Goal: Navigation & Orientation: Find specific page/section

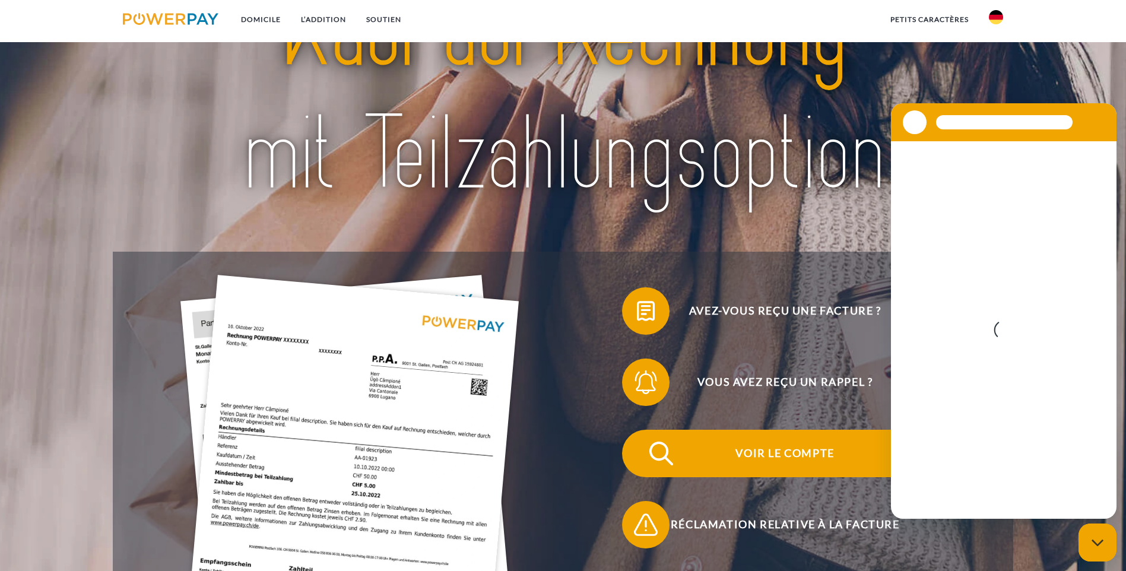
scroll to position [297, 0]
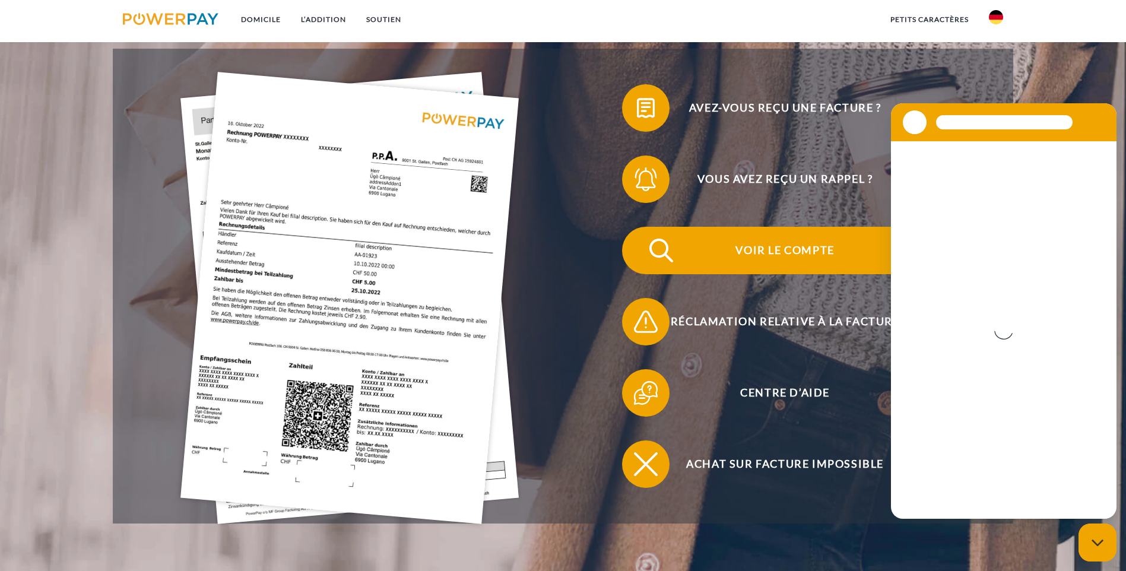
click at [639, 227] on span "Voir le compte" at bounding box center [784, 250] width 291 height 47
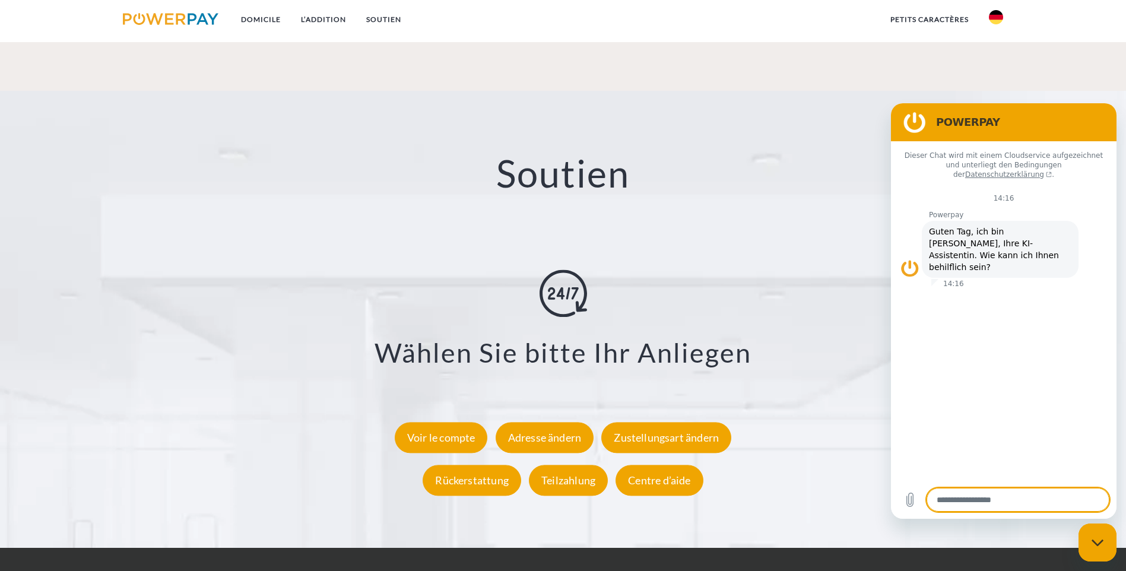
scroll to position [2177, 0]
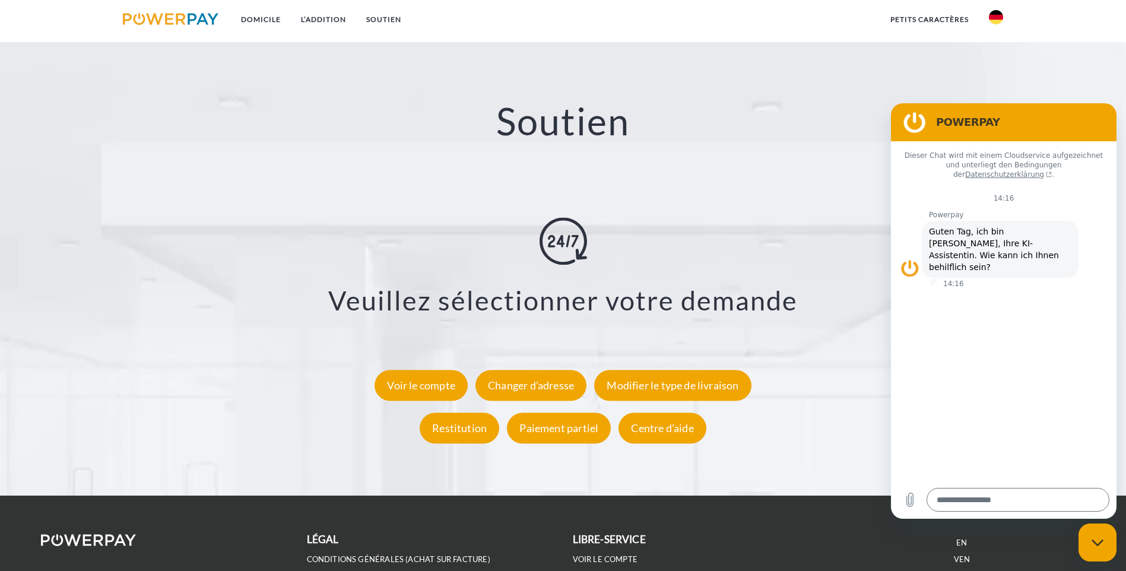
click at [996, 19] on img at bounding box center [996, 17] width 14 height 14
click at [1000, 55] on img at bounding box center [996, 56] width 14 height 14
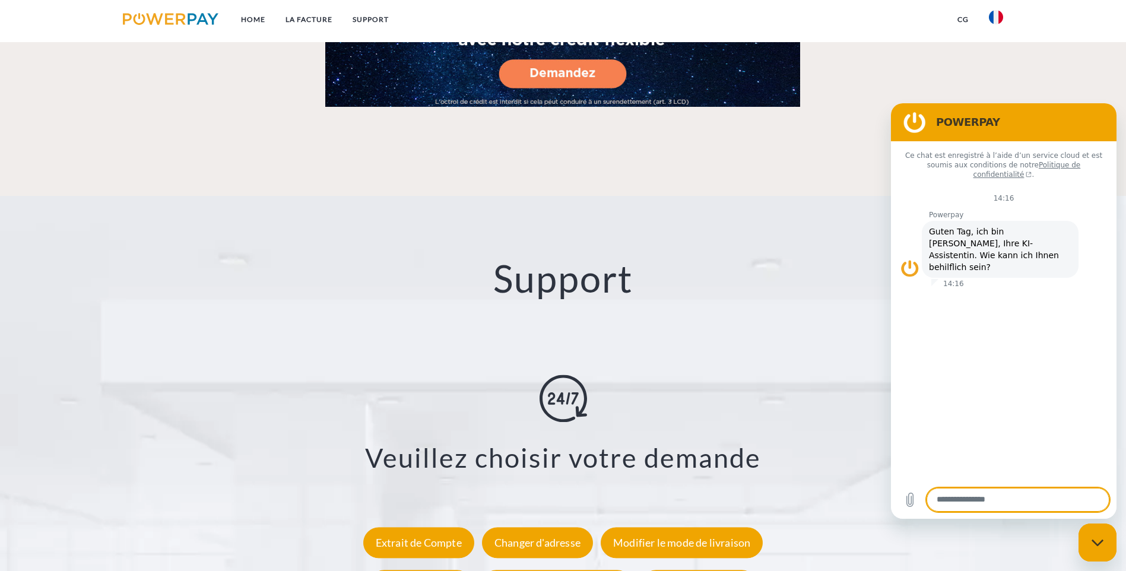
scroll to position [2177, 0]
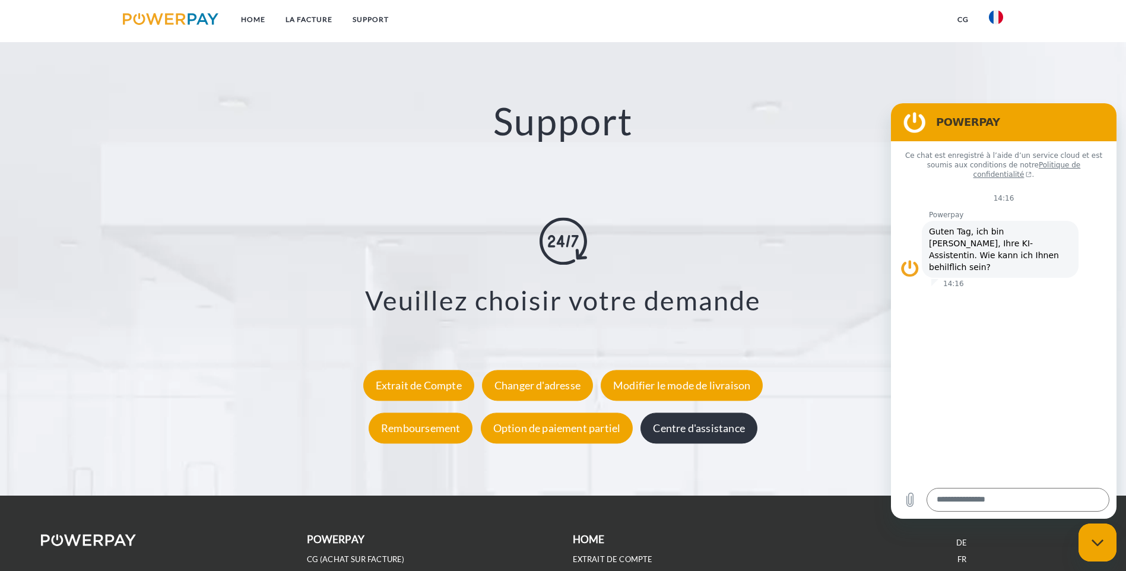
click at [715, 413] on div "Centre d'assistance" at bounding box center [699, 428] width 116 height 31
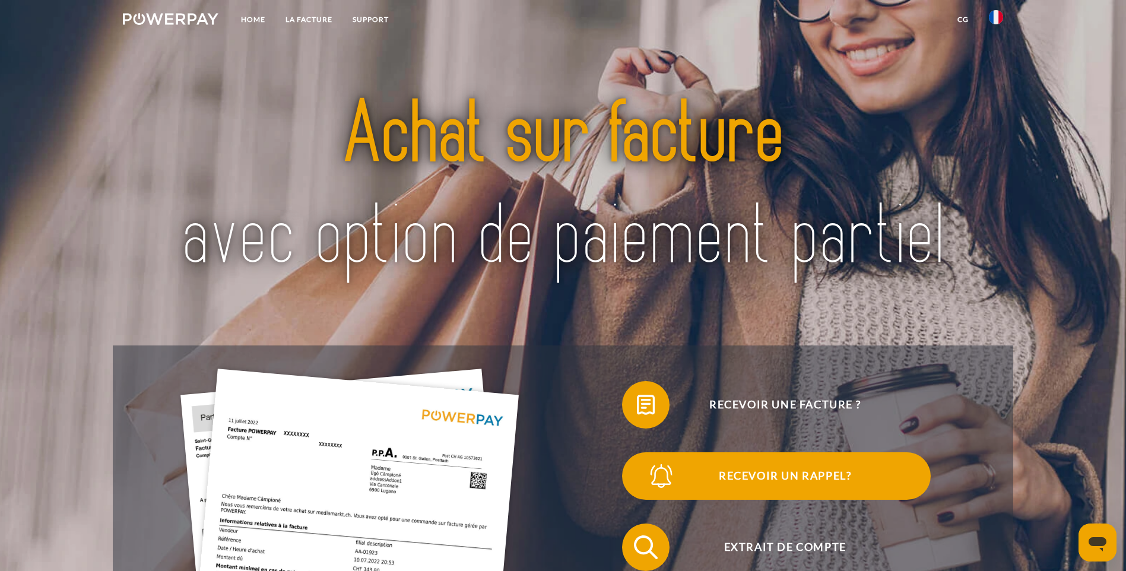
click at [809, 452] on span "Recevoir un rappel?" at bounding box center [784, 475] width 291 height 47
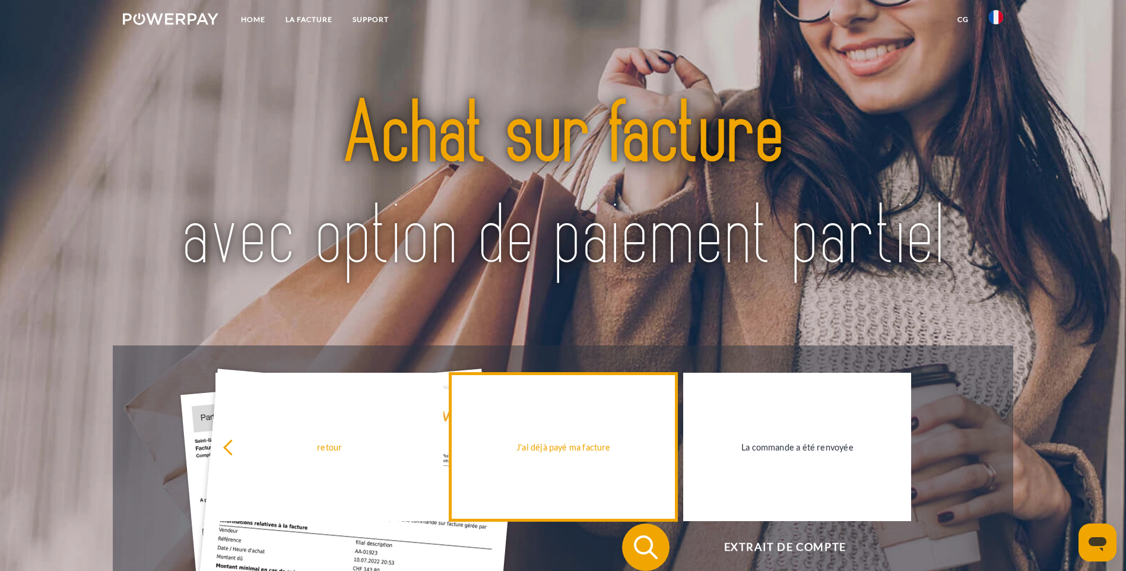
click at [575, 447] on div "J'ai déjà payé ma facture" at bounding box center [563, 447] width 214 height 16
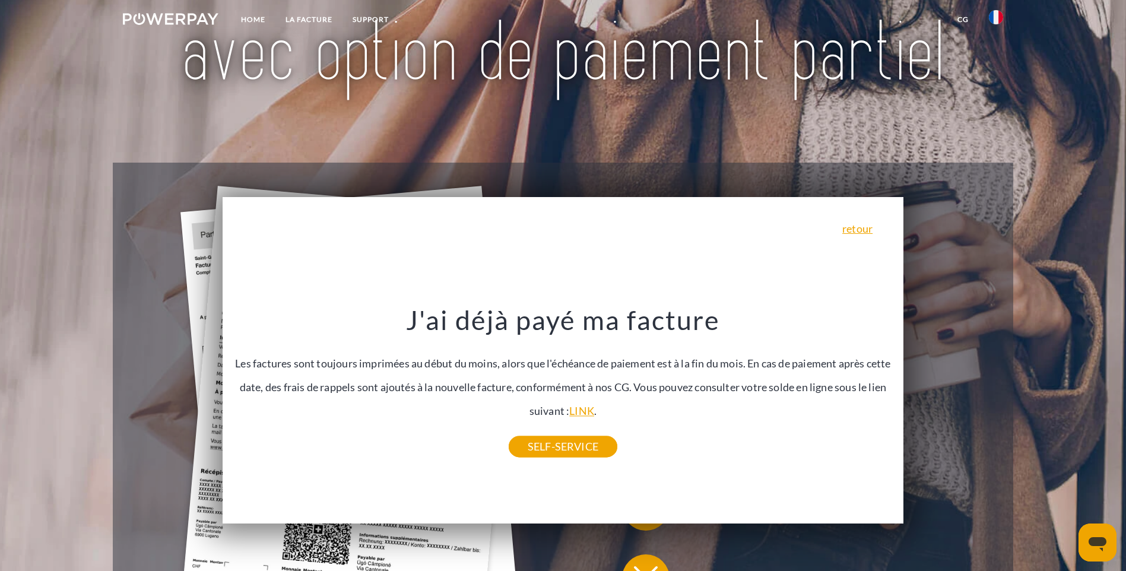
scroll to position [356, 0]
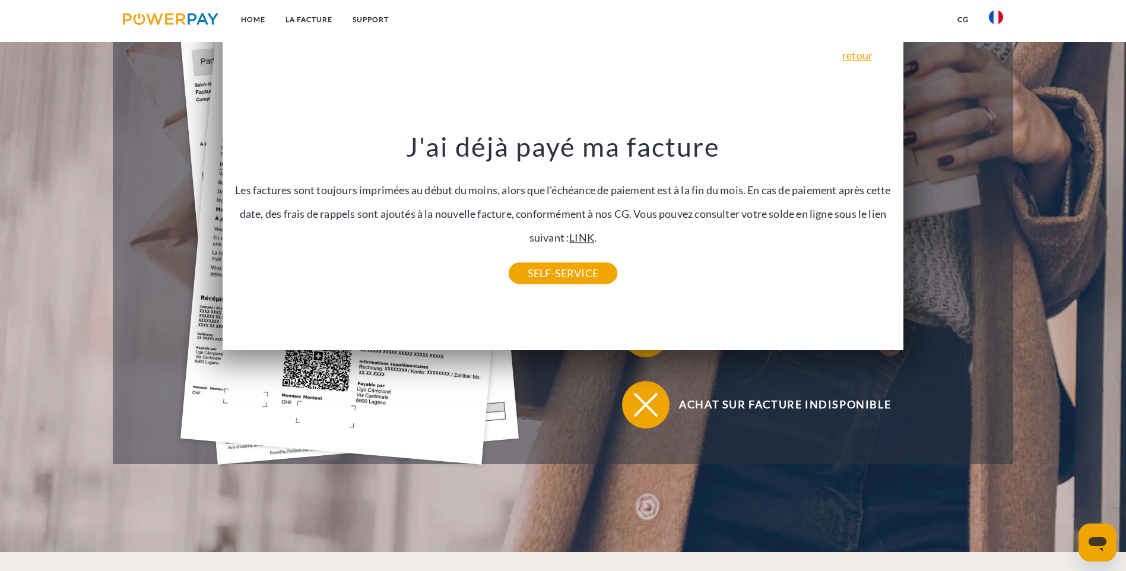
click at [578, 237] on link "LINK" at bounding box center [581, 237] width 25 height 13
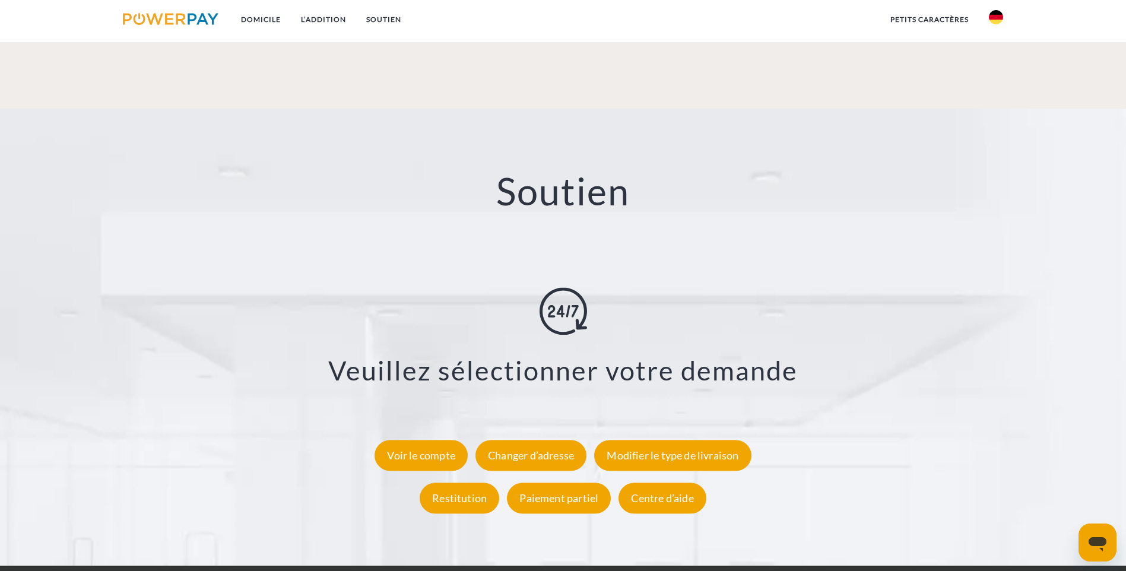
scroll to position [2194, 0]
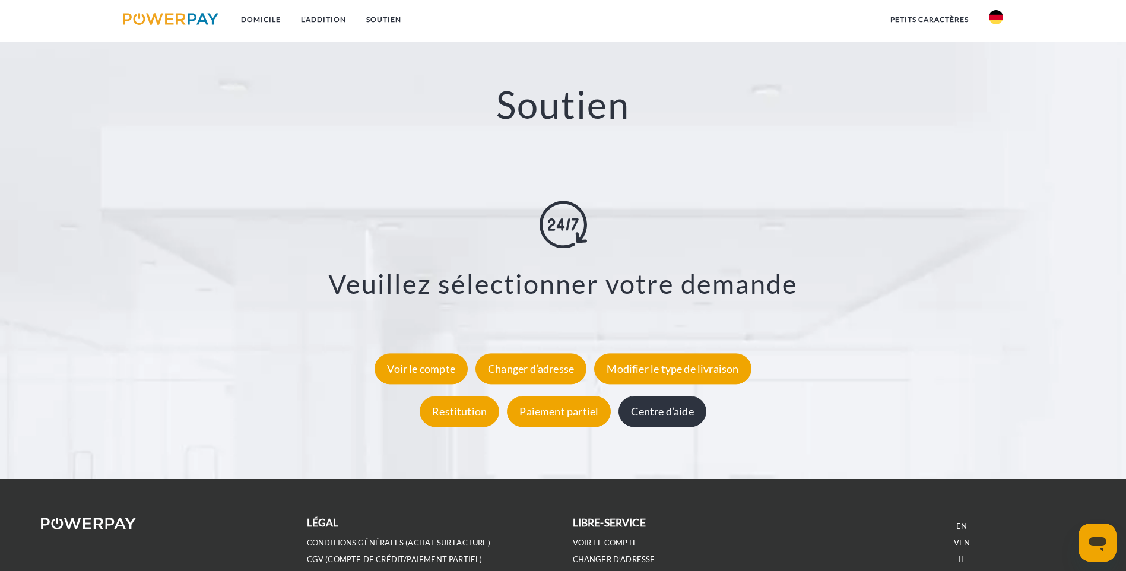
click at [699, 397] on div "Centre d’aide" at bounding box center [662, 412] width 87 height 31
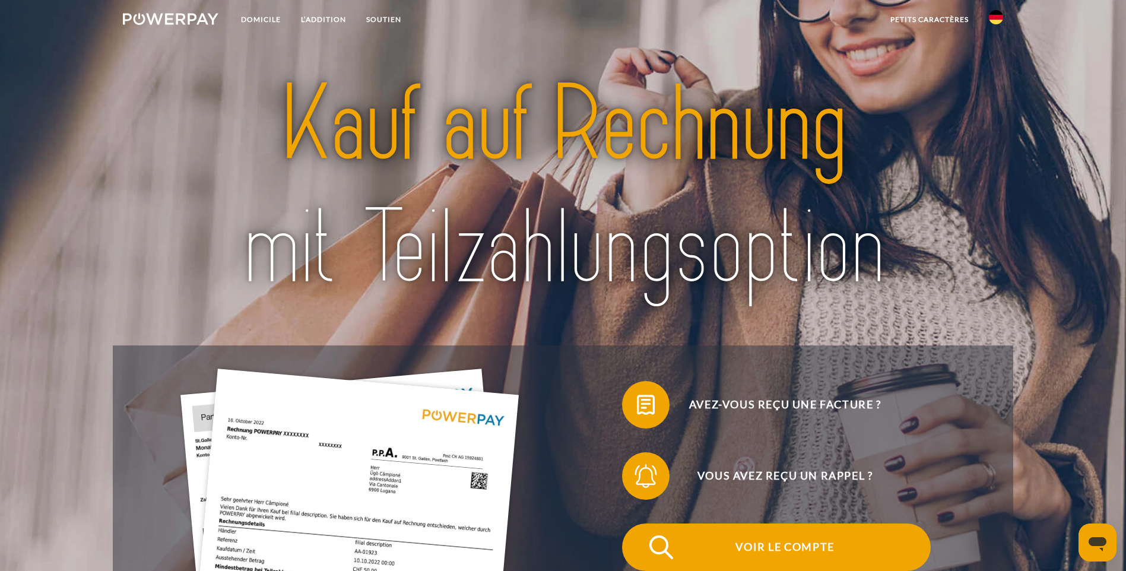
click at [639, 524] on span "Voir le compte" at bounding box center [784, 547] width 291 height 47
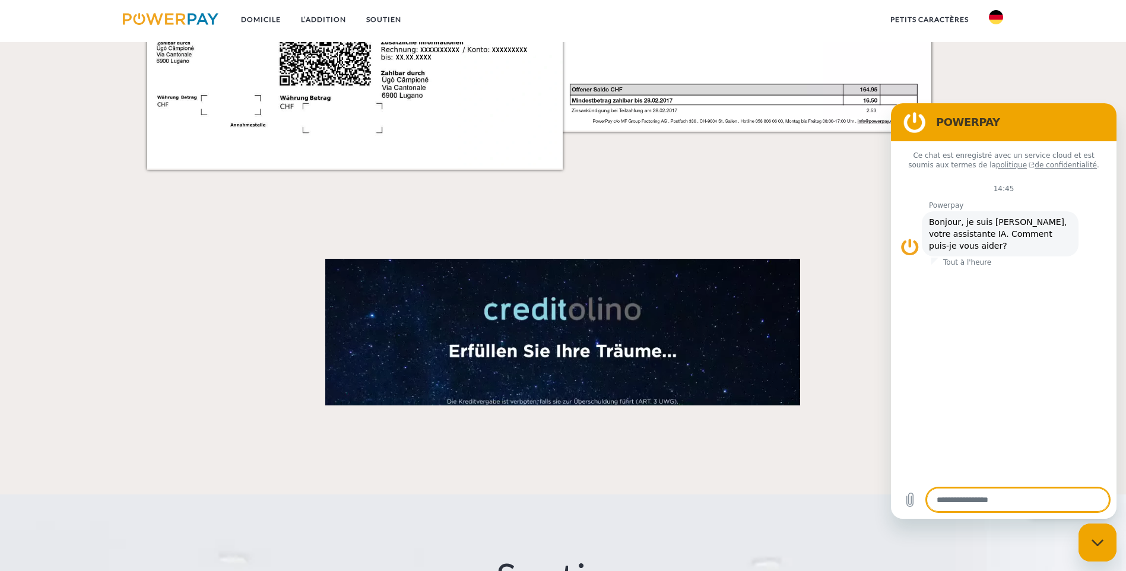
scroll to position [2194, 0]
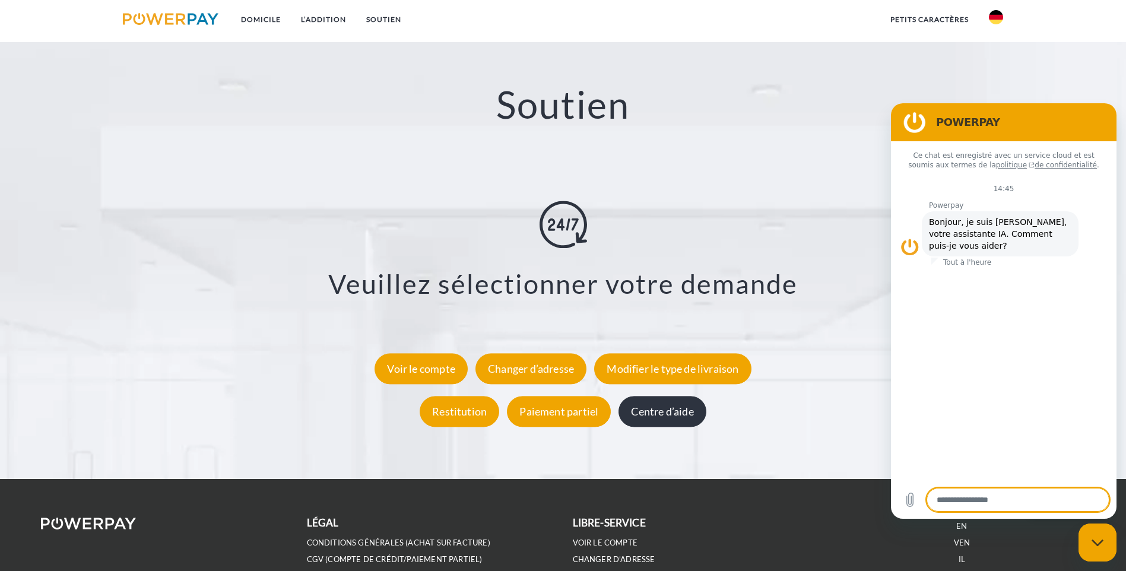
click at [639, 397] on div "Centre d’aide" at bounding box center [662, 412] width 87 height 31
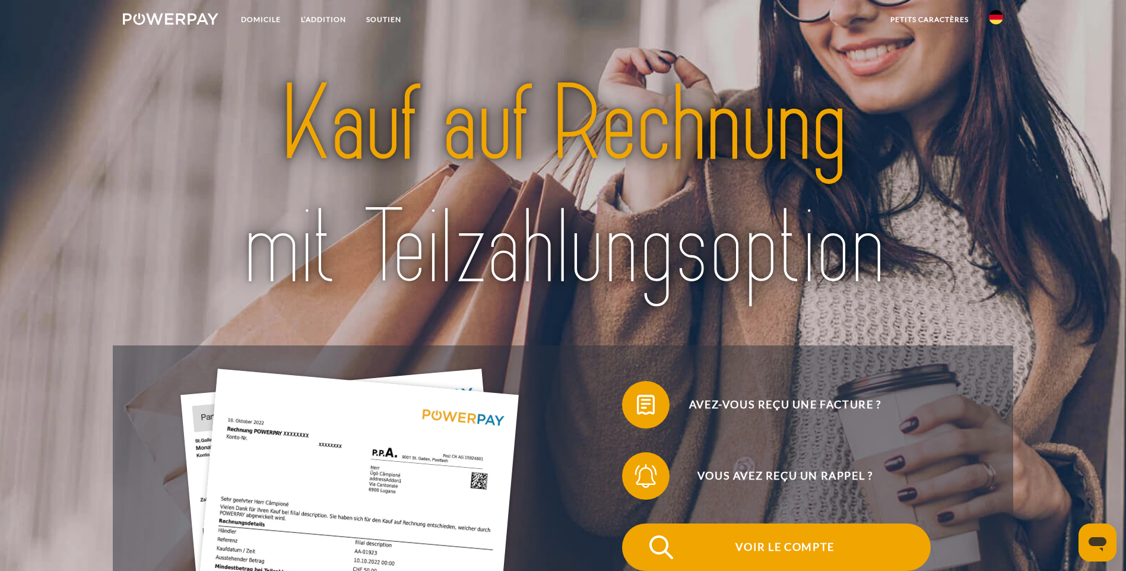
click at [639, 524] on span "Voir le compte" at bounding box center [784, 547] width 291 height 47
